Goal: Information Seeking & Learning: Learn about a topic

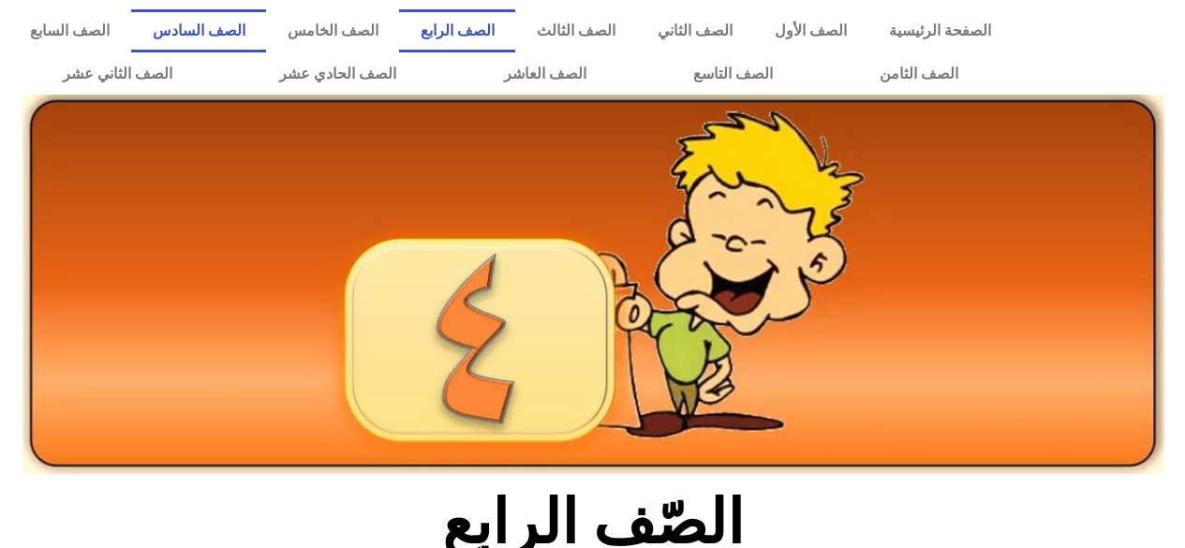
click at [266, 35] on link "الصف السادس" at bounding box center [198, 30] width 135 height 43
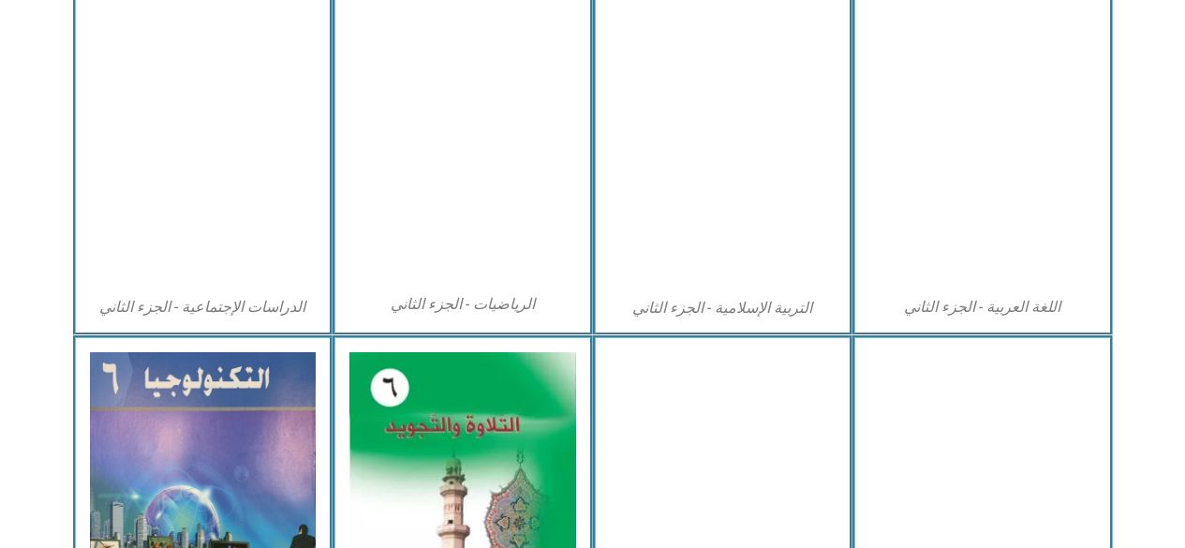
scroll to position [928, 0]
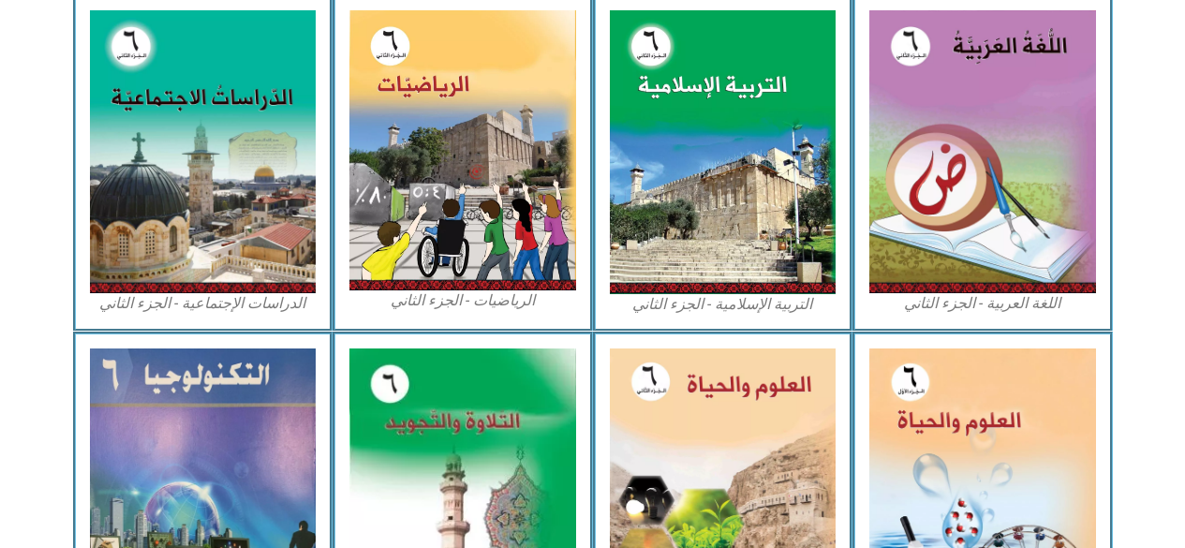
click at [909, 426] on img at bounding box center [982, 486] width 227 height 276
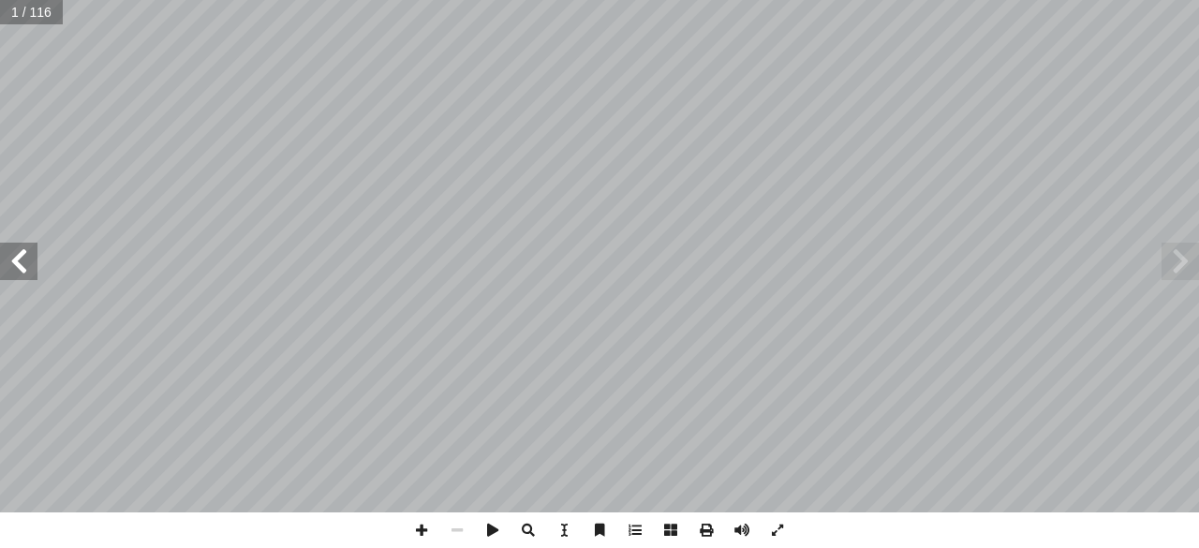
click at [21, 258] on span at bounding box center [18, 261] width 37 height 37
click at [21, 252] on span at bounding box center [18, 261] width 37 height 37
click at [13, 258] on span at bounding box center [18, 261] width 37 height 37
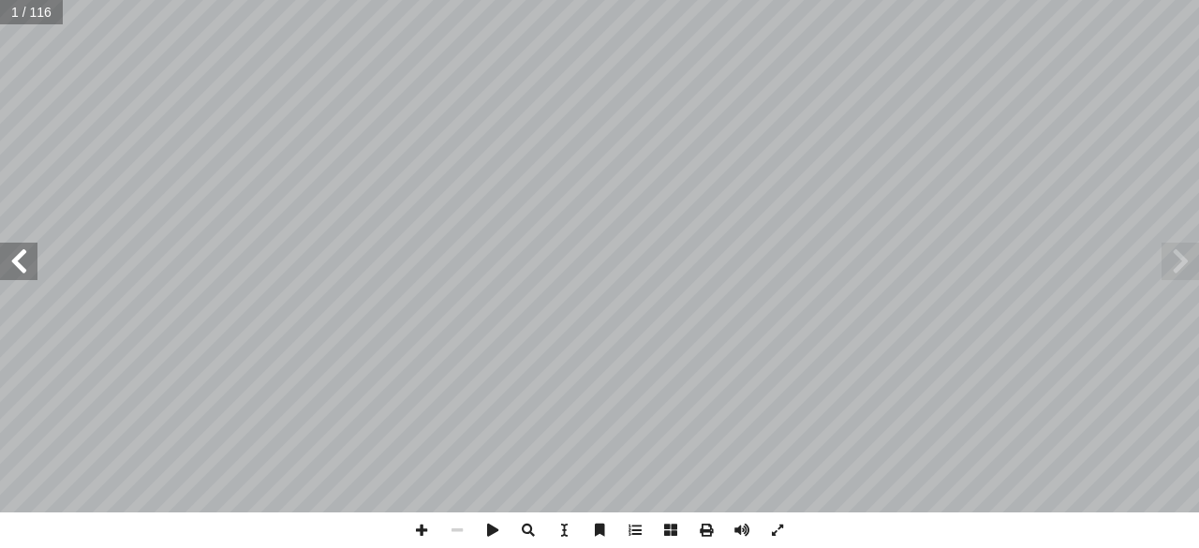
click at [13, 258] on span at bounding box center [18, 261] width 37 height 37
click at [7, 265] on span at bounding box center [18, 261] width 37 height 37
click at [7, 262] on span at bounding box center [18, 261] width 37 height 37
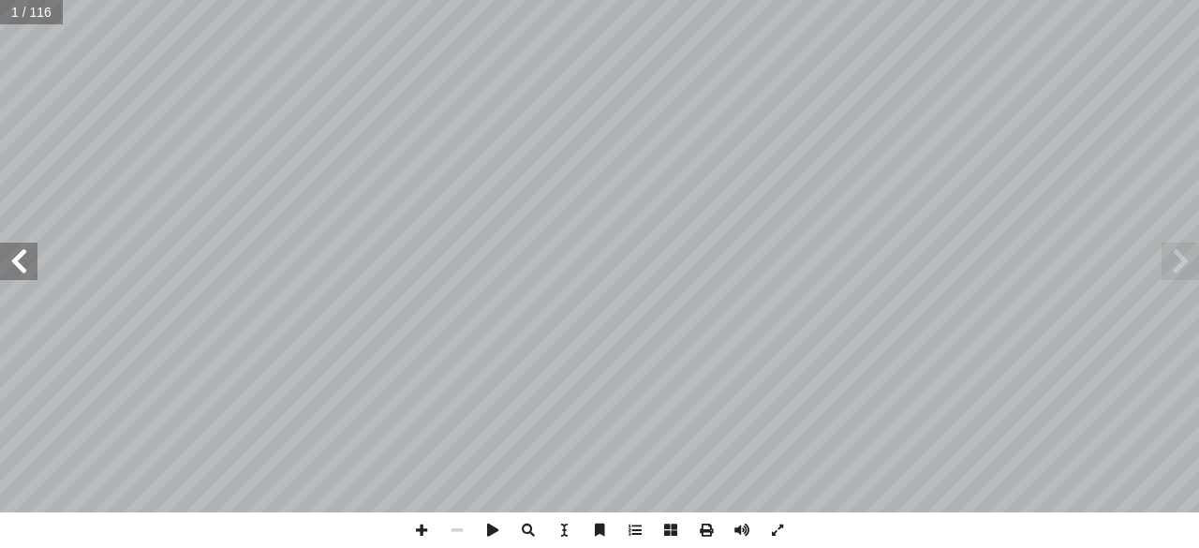
click at [7, 262] on span at bounding box center [18, 261] width 37 height 37
click at [9, 270] on span at bounding box center [18, 261] width 37 height 37
click at [1, 264] on span at bounding box center [18, 261] width 37 height 37
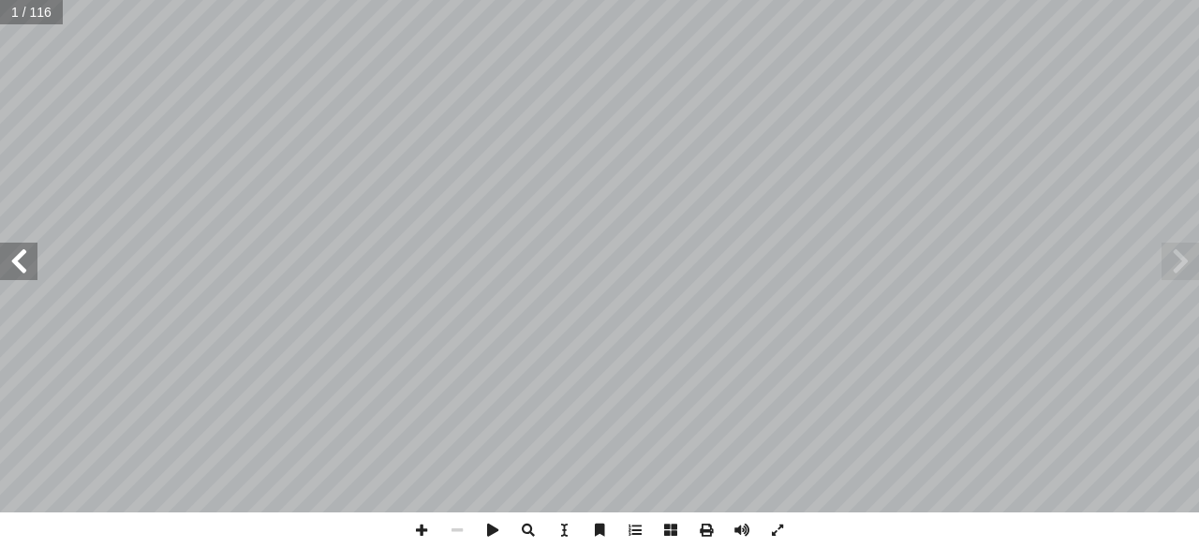
click at [1, 264] on span at bounding box center [18, 261] width 37 height 37
click at [0, 261] on span at bounding box center [18, 261] width 37 height 37
click at [4, 263] on span at bounding box center [18, 261] width 37 height 37
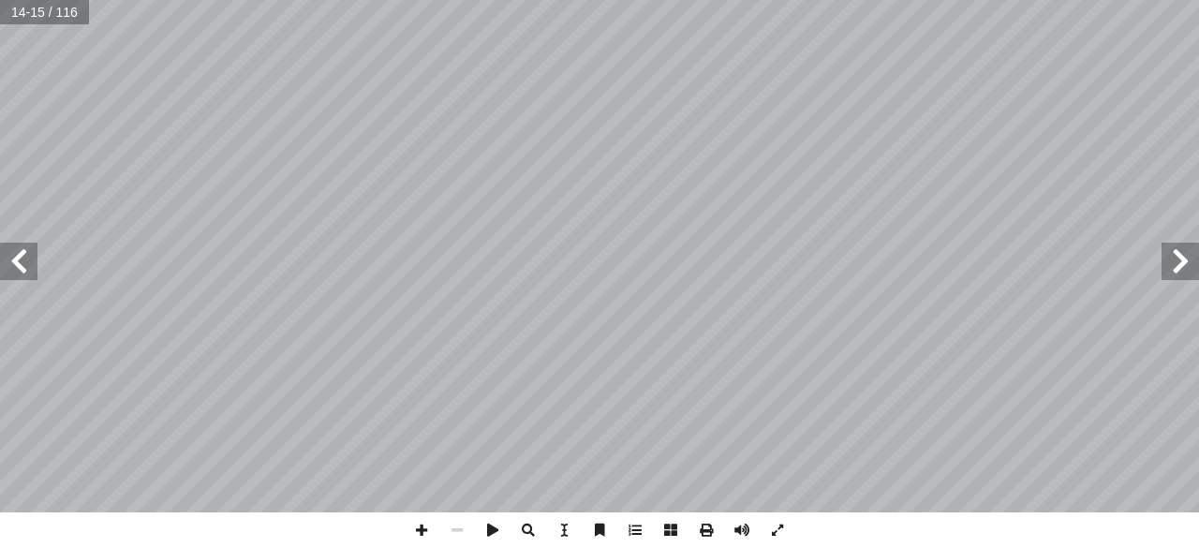
click at [22, 257] on span at bounding box center [18, 261] width 37 height 37
click at [33, 259] on span at bounding box center [18, 261] width 37 height 37
click at [12, 259] on span at bounding box center [18, 261] width 37 height 37
click at [17, 258] on span at bounding box center [18, 261] width 37 height 37
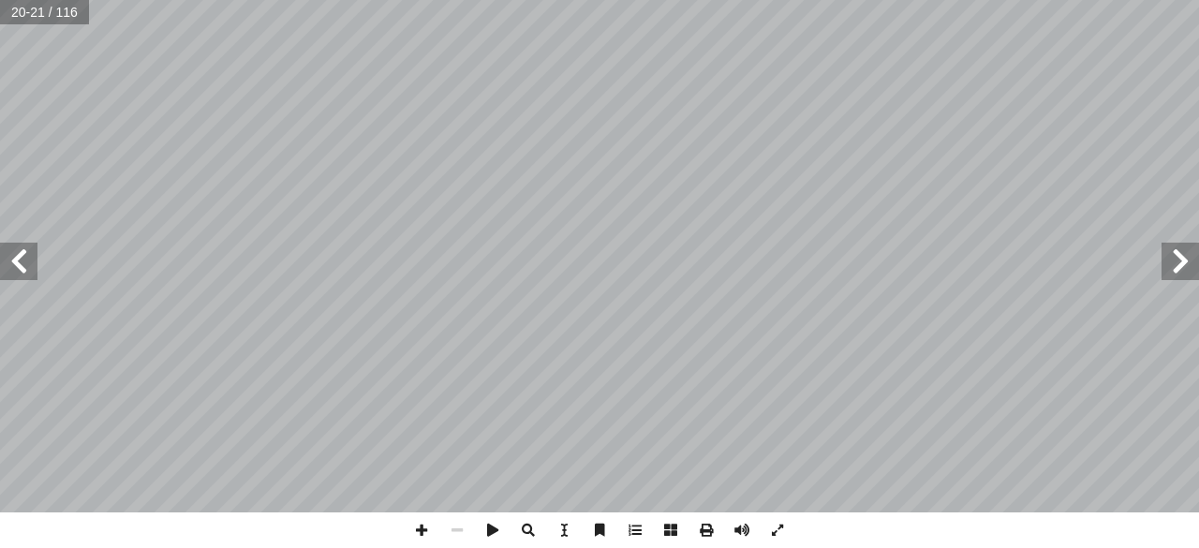
click at [11, 260] on span at bounding box center [18, 261] width 37 height 37
click at [17, 258] on span at bounding box center [18, 261] width 37 height 37
